Goal: Information Seeking & Learning: Understand process/instructions

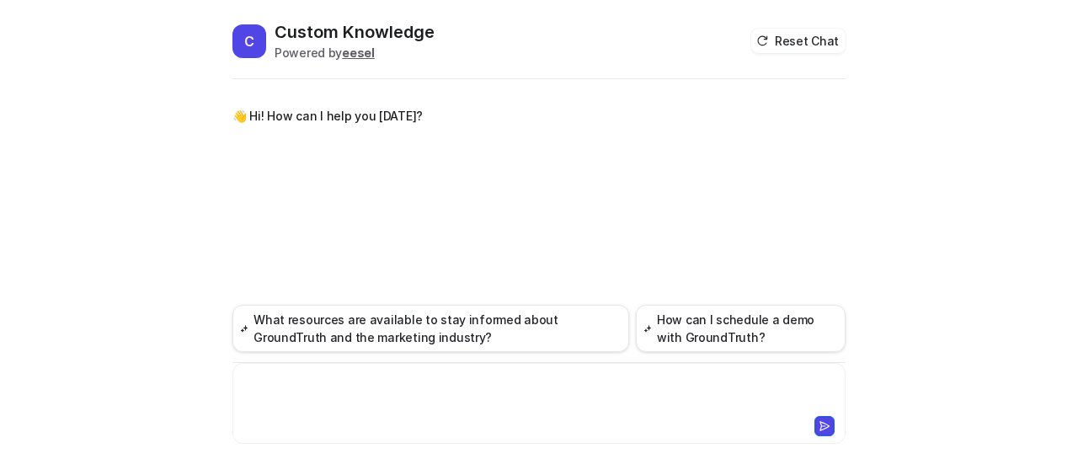
click at [343, 388] on div at bounding box center [540, 393] width 606 height 39
click at [366, 380] on div at bounding box center [540, 393] width 606 height 39
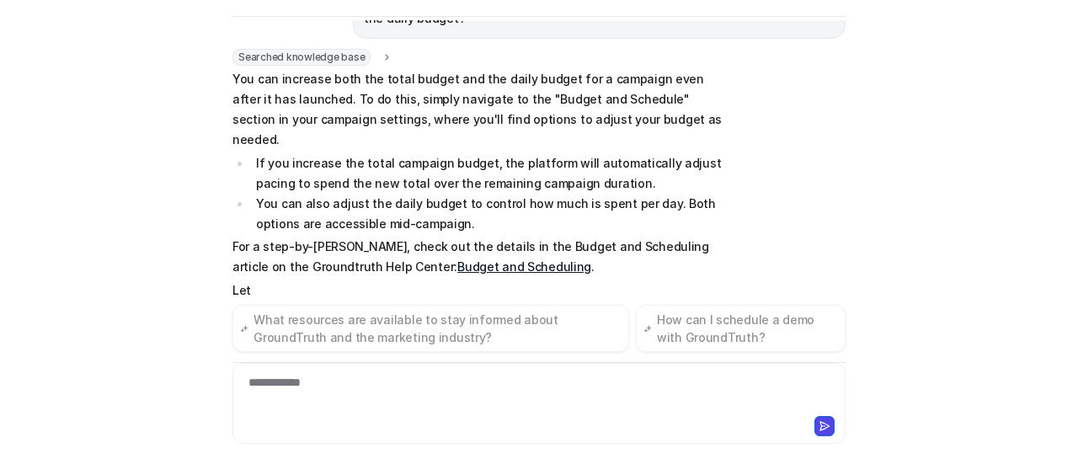
scroll to position [123, 0]
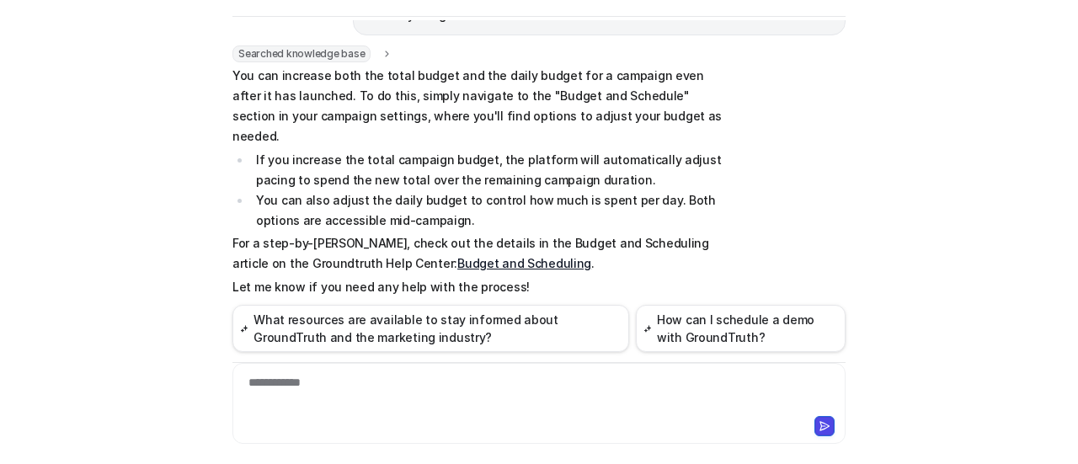
click at [386, 373] on div "**********" at bounding box center [539, 403] width 613 height 81
click at [375, 376] on div at bounding box center [540, 393] width 606 height 39
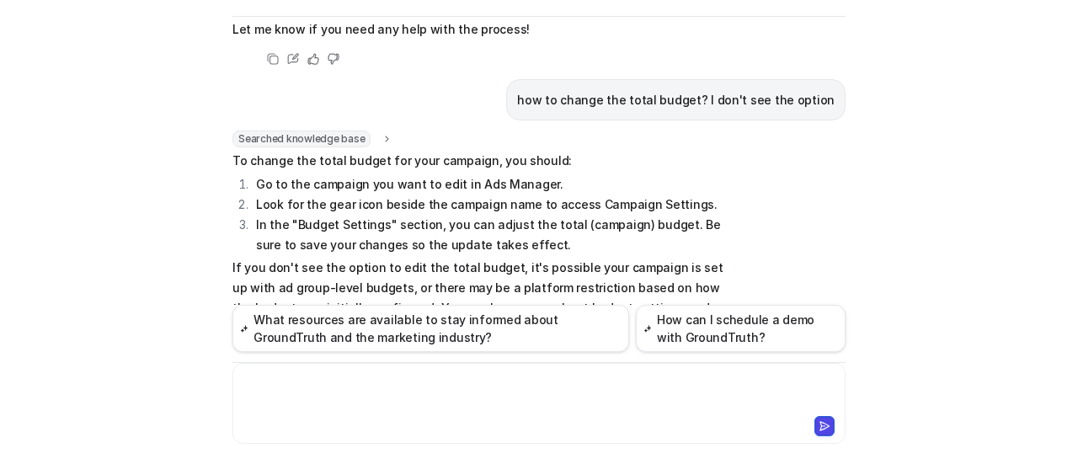
scroll to position [359, 0]
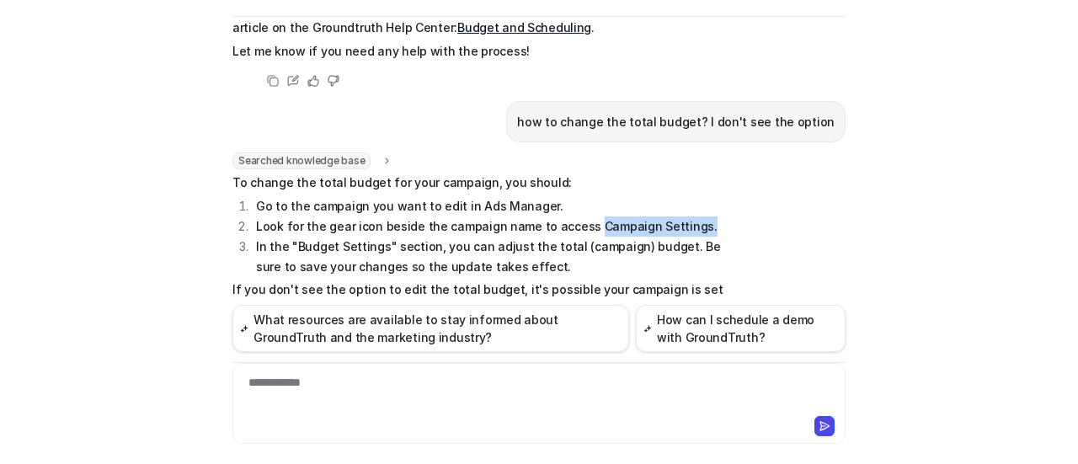
drag, startPoint x: 576, startPoint y: 188, endPoint x: 694, endPoint y: 182, distance: 118.1
click at [694, 217] on li "Look for the gear icon beside the campaign name to access Campaign Settings." at bounding box center [488, 227] width 474 height 20
click at [696, 237] on li "In the "Budget Settings" section, you can adjust the total (campaign) budget. B…" at bounding box center [488, 257] width 474 height 40
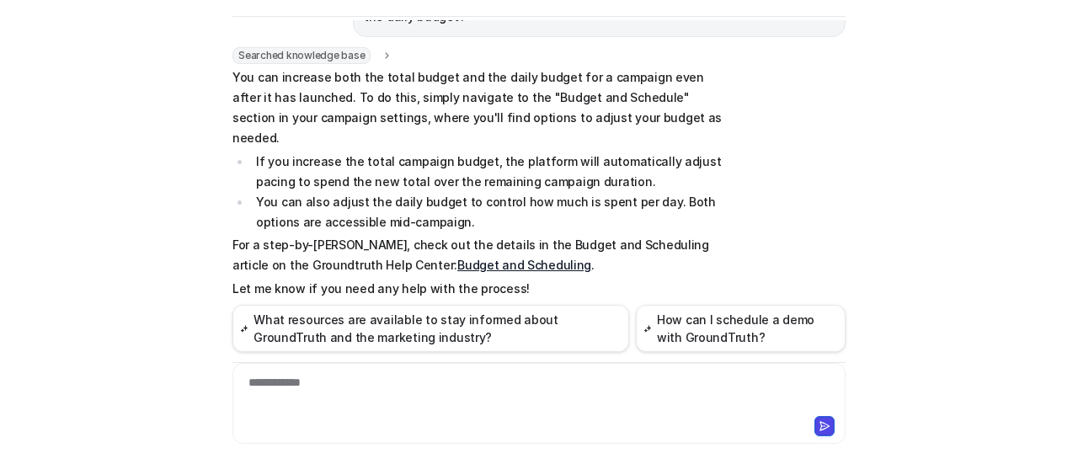
scroll to position [123, 0]
click at [457, 256] on link "Budget and Scheduling" at bounding box center [524, 263] width 134 height 14
click at [389, 383] on div at bounding box center [540, 393] width 606 height 39
click at [428, 396] on div at bounding box center [540, 393] width 606 height 39
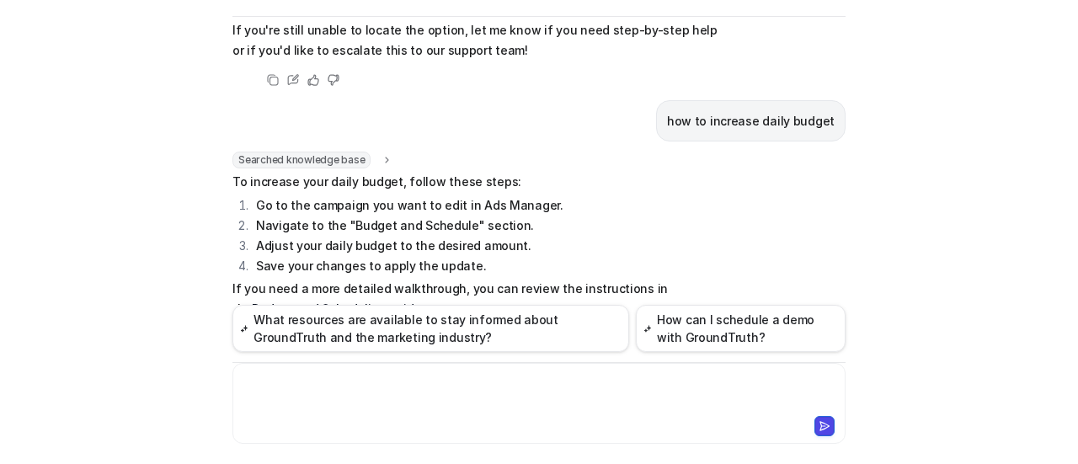
scroll to position [714, 0]
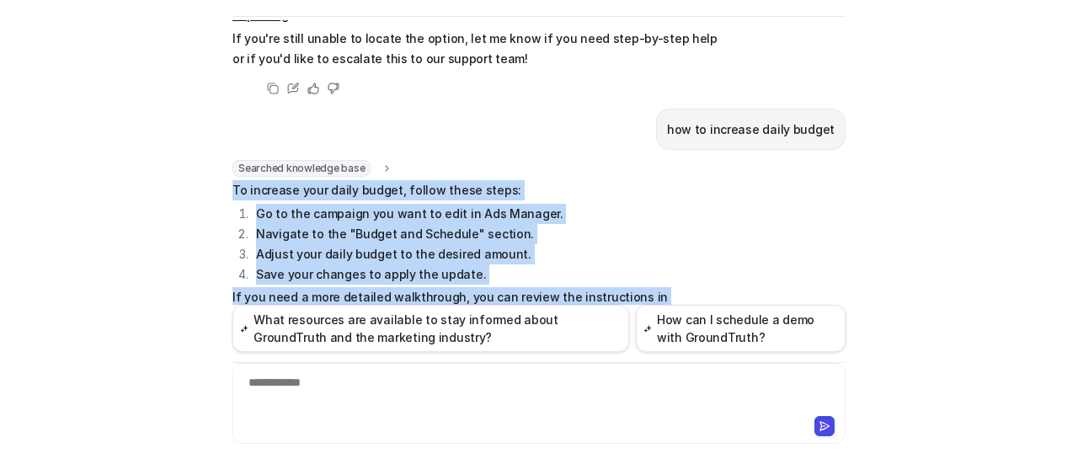
drag, startPoint x: 227, startPoint y: 126, endPoint x: 430, endPoint y: 252, distance: 239.2
click at [430, 252] on span "To increase your daily budget, follow these steps: Go to the campaign you want …" at bounding box center [479, 285] width 493 height 211
copy span "To increase your daily budget, follow these steps: Go to the campaign you want …"
click at [543, 287] on p "If you need a more detailed walkthrough, you can review the instructions in the…" at bounding box center [479, 307] width 493 height 40
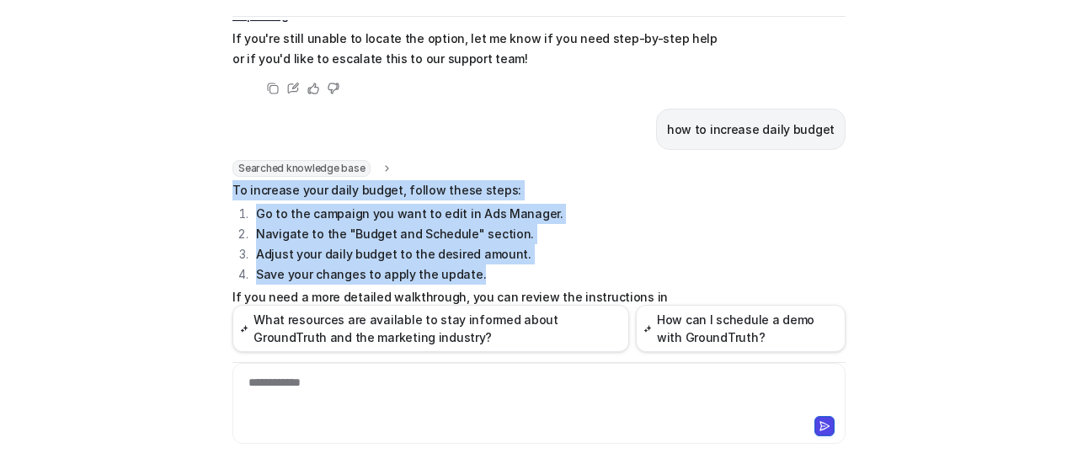
drag, startPoint x: 227, startPoint y: 127, endPoint x: 478, endPoint y: 217, distance: 265.7
click at [478, 217] on span "To increase your daily budget, follow these steps: Go to the campaign you want …" at bounding box center [479, 285] width 493 height 211
copy span "To increase your daily budget, follow these steps: Go to the campaign you want …"
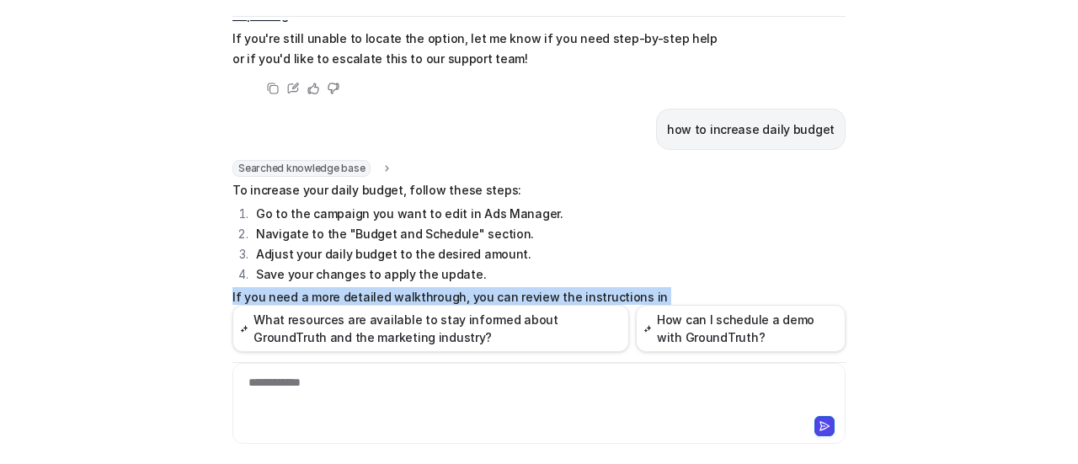
drag, startPoint x: 226, startPoint y: 228, endPoint x: 383, endPoint y: 253, distance: 159.4
click at [383, 287] on p "If you need a more detailed walkthrough, you can review the instructions in the…" at bounding box center [479, 307] width 493 height 40
copy p "If you need a more detailed walkthrough, you can review the instructions in the…"
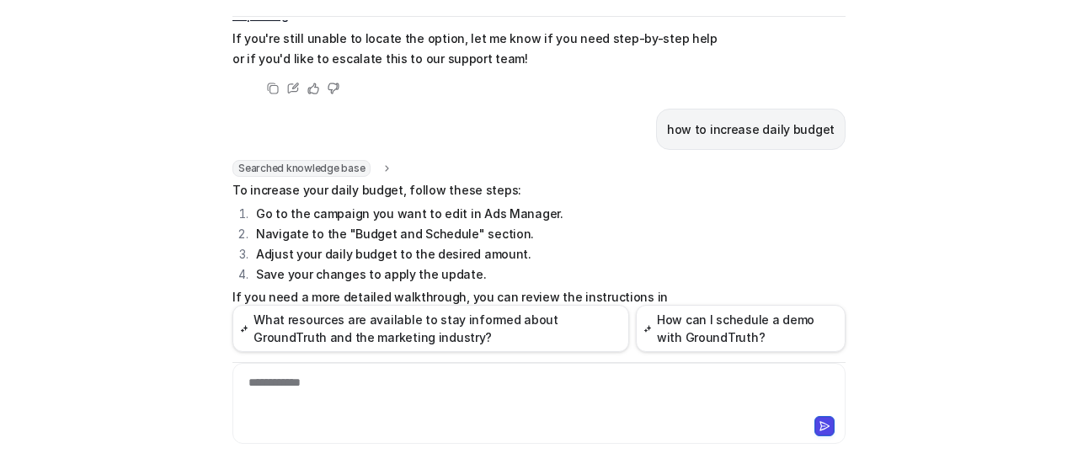
click at [472, 224] on li "Navigate to the "Budget and Schedule" section." at bounding box center [488, 234] width 474 height 20
